Goal: Check status: Check status

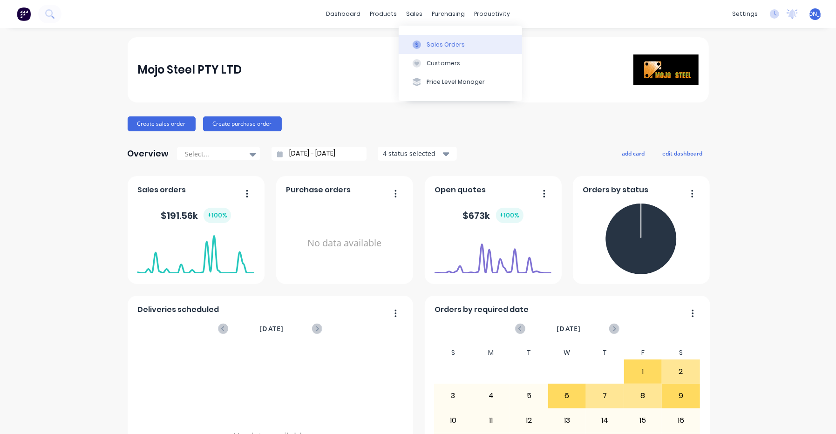
click at [445, 44] on div "Sales Orders" at bounding box center [446, 45] width 38 height 8
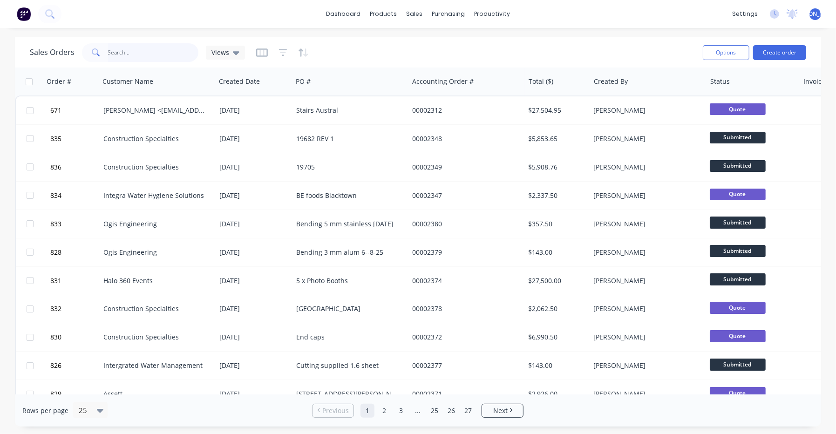
click at [147, 61] on input "text" at bounding box center [153, 52] width 91 height 19
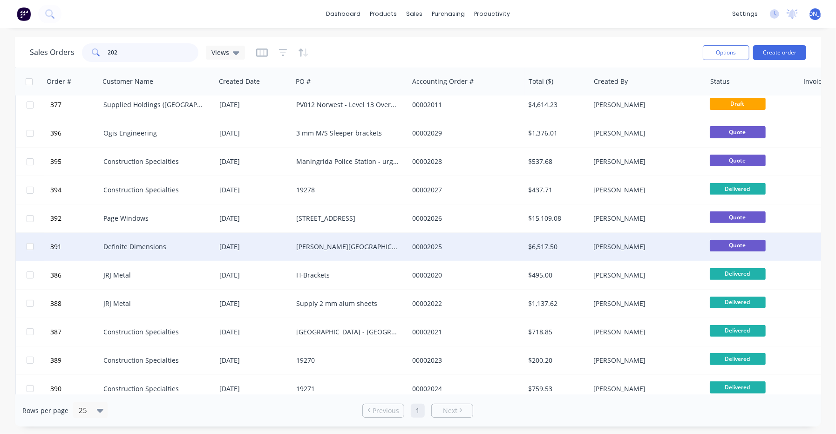
scroll to position [273, 0]
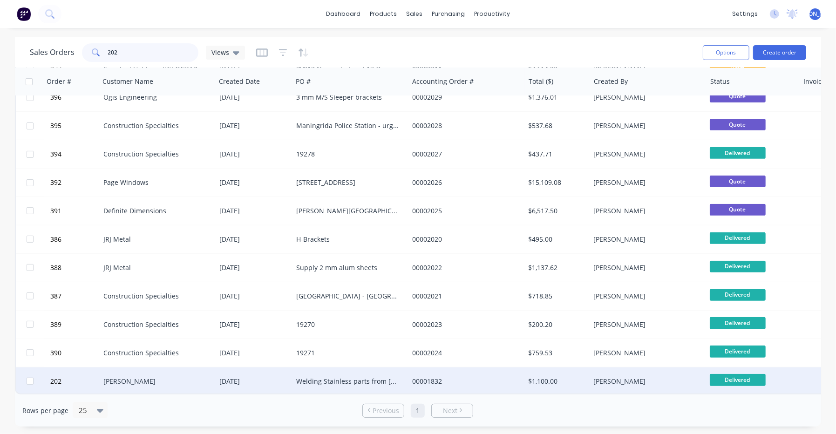
type input "202"
click at [108, 377] on div "[PERSON_NAME]" at bounding box center [154, 381] width 103 height 9
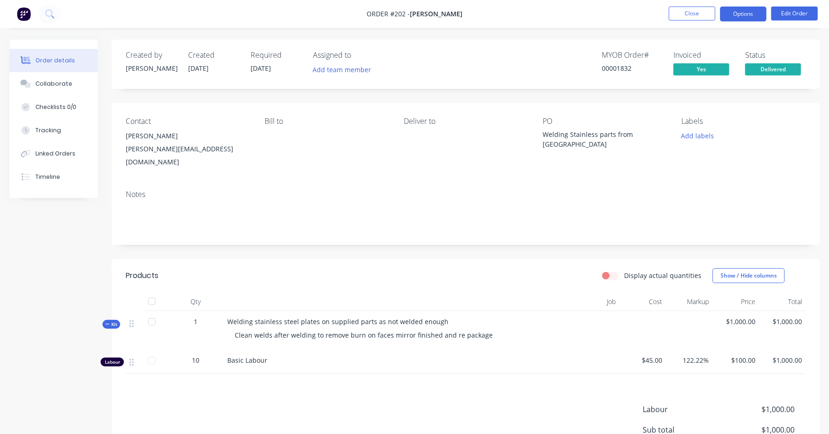
click at [753, 18] on button "Options" at bounding box center [743, 14] width 47 height 15
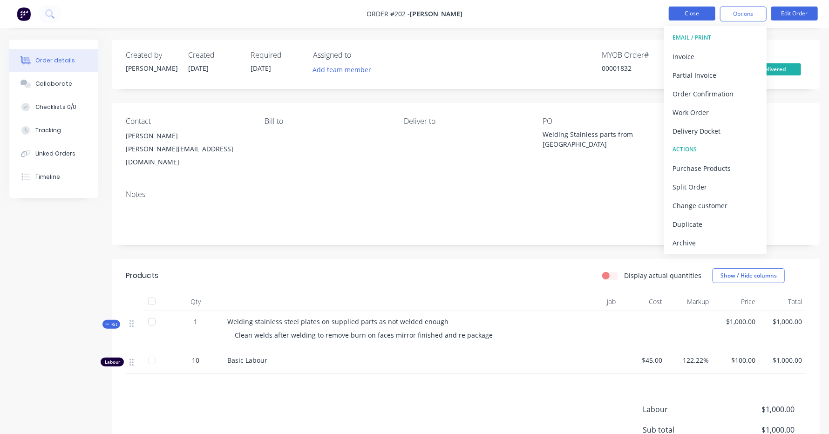
click at [691, 8] on button "Close" at bounding box center [692, 14] width 47 height 14
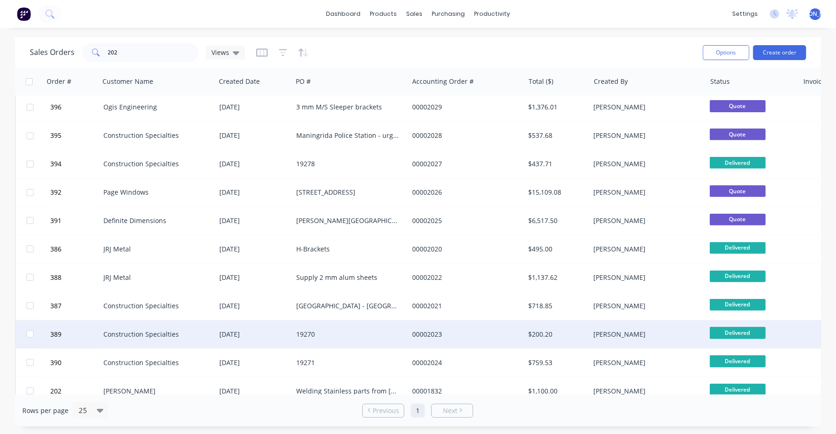
scroll to position [273, 0]
